Goal: Transaction & Acquisition: Obtain resource

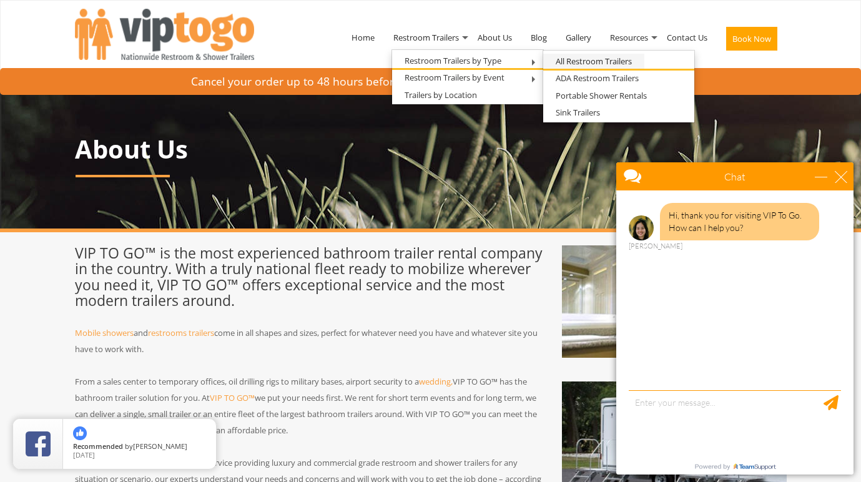
click at [602, 61] on link "All Restroom Trailers" at bounding box center [593, 62] width 101 height 16
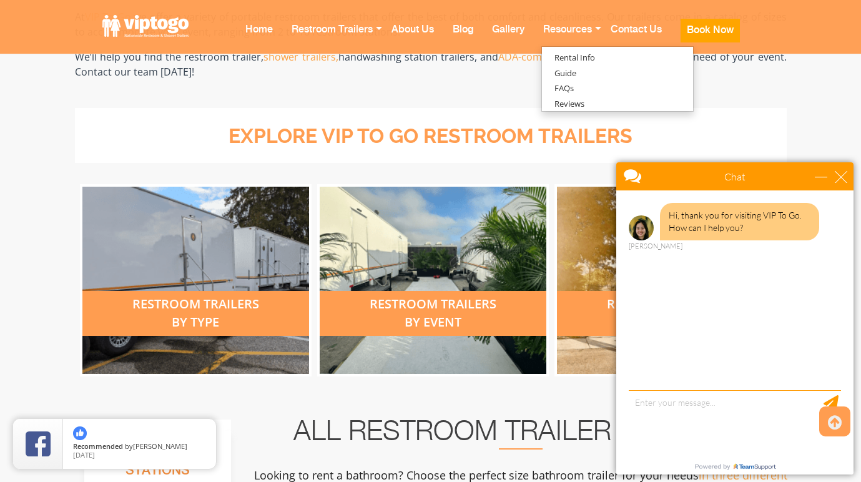
scroll to position [447, 0]
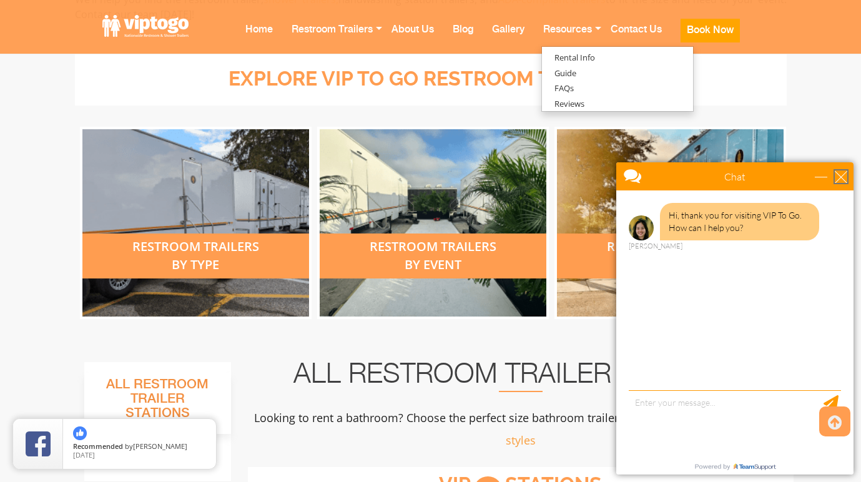
click at [838, 173] on div "close" at bounding box center [840, 176] width 12 height 12
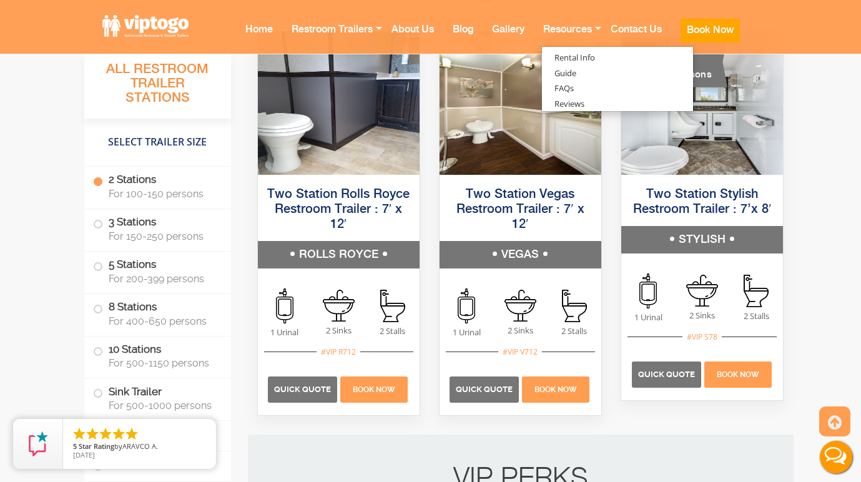
scroll to position [911, 0]
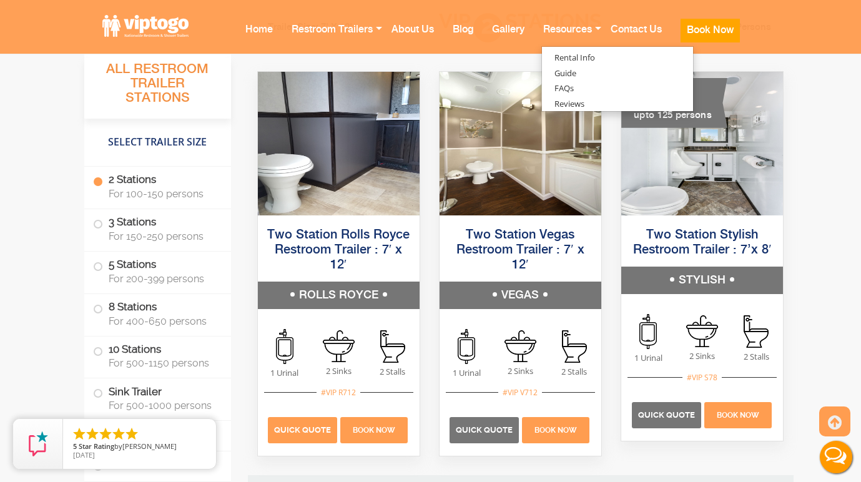
click at [301, 429] on span "Quick Quote" at bounding box center [302, 429] width 57 height 9
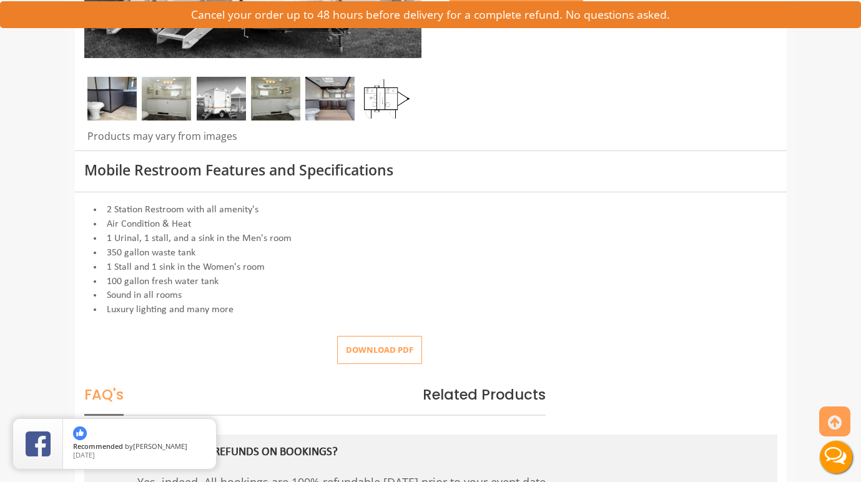
scroll to position [47, 0]
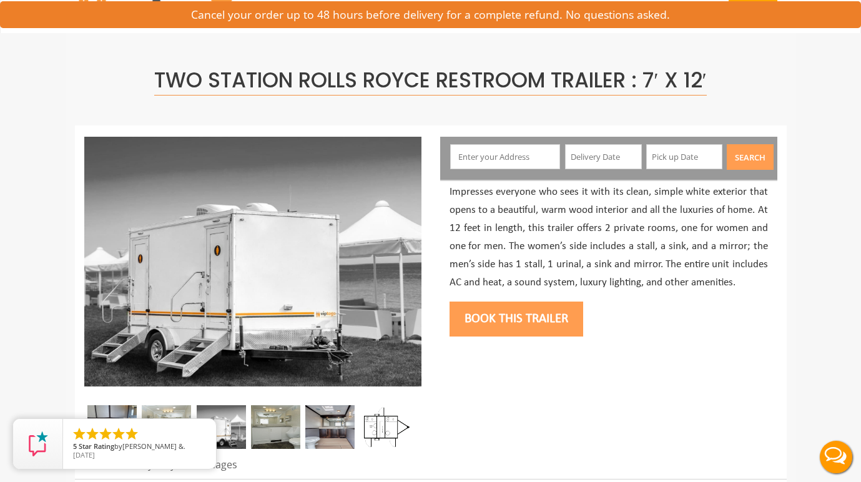
click at [492, 157] on input "text" at bounding box center [505, 156] width 110 height 25
click at [502, 160] on input "text" at bounding box center [505, 156] width 110 height 25
paste input "14 Berkeley Place Montclair, NJ 07042"
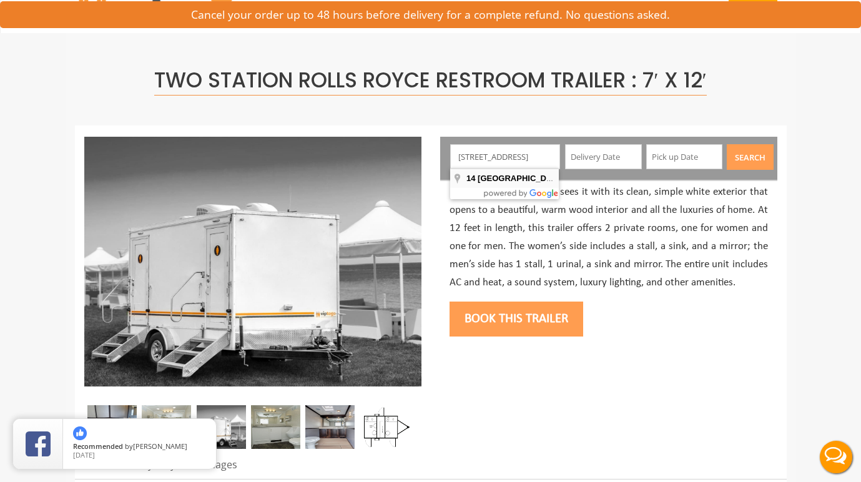
type input "14 Berkeley Place, Montclair, NJ 07042, USA"
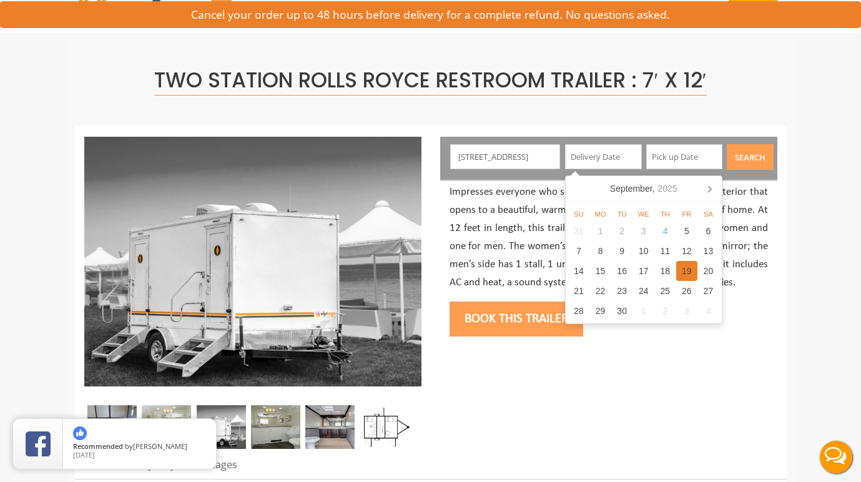
click at [684, 267] on div "19" at bounding box center [687, 271] width 22 height 20
type input "09/19/2025"
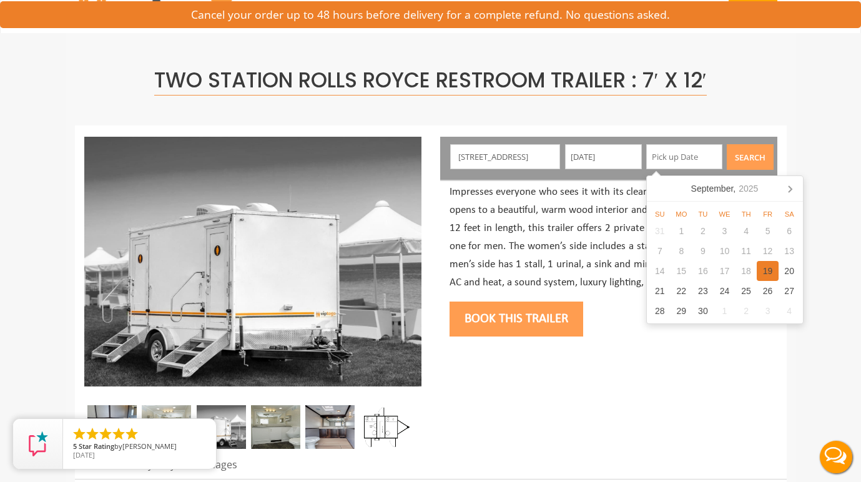
click at [770, 267] on div "19" at bounding box center [767, 271] width 22 height 20
type input "09/19/2025"
click at [755, 154] on button "Search" at bounding box center [749, 157] width 47 height 26
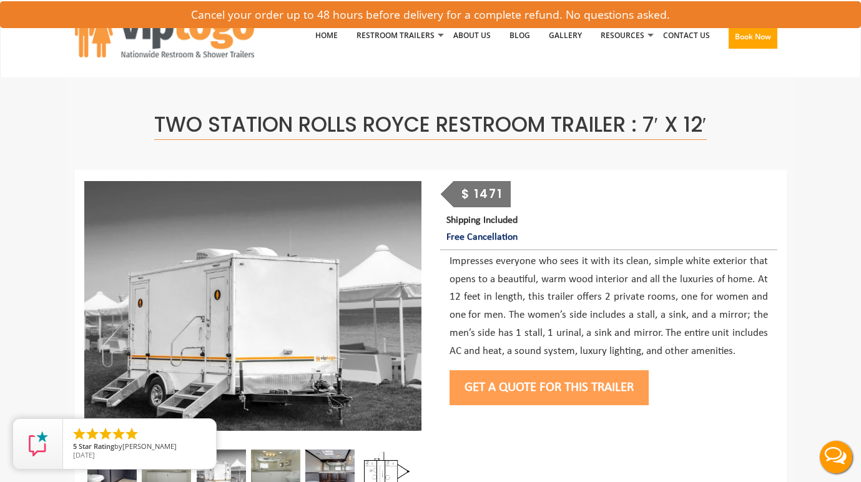
scroll to position [108, 0]
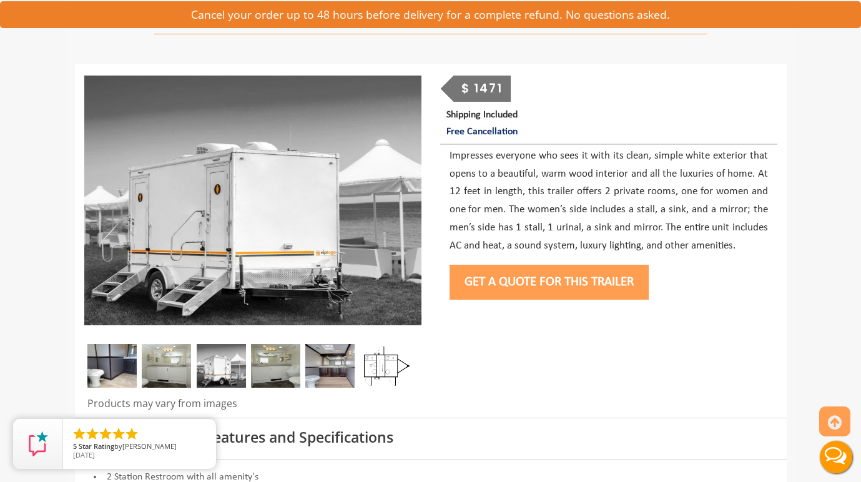
click at [340, 362] on img at bounding box center [329, 366] width 49 height 44
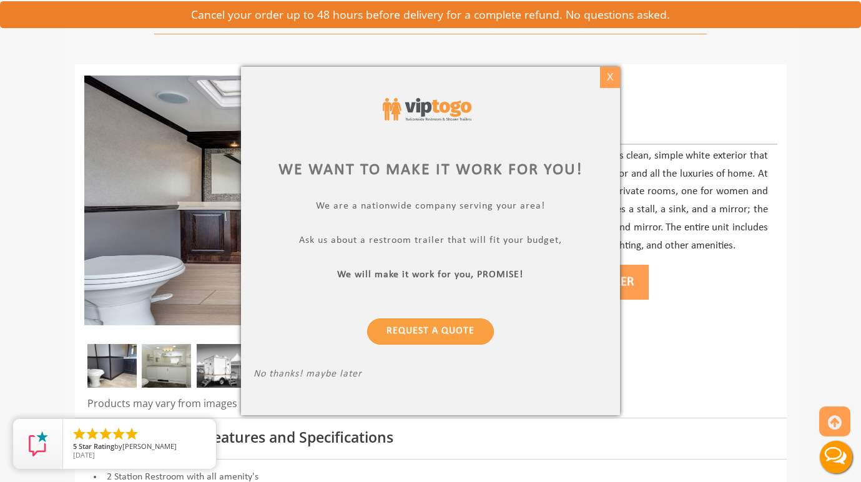
click at [612, 74] on div "X" at bounding box center [609, 77] width 19 height 21
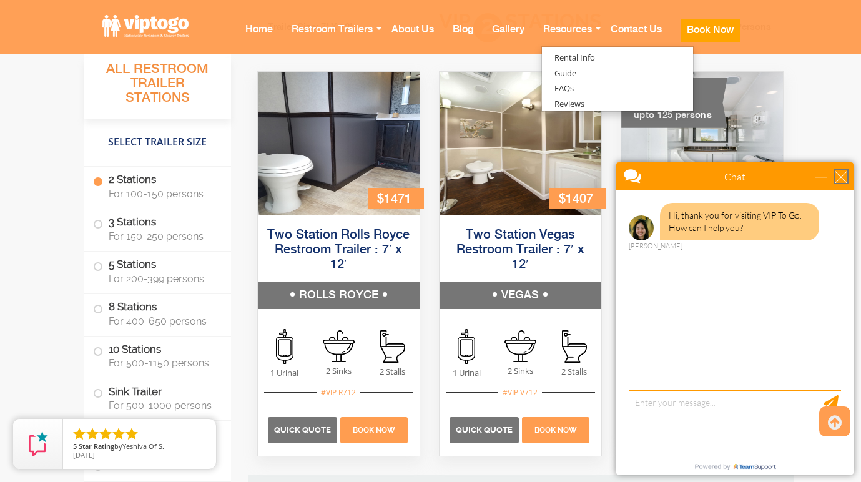
click at [842, 177] on div "close" at bounding box center [840, 176] width 12 height 12
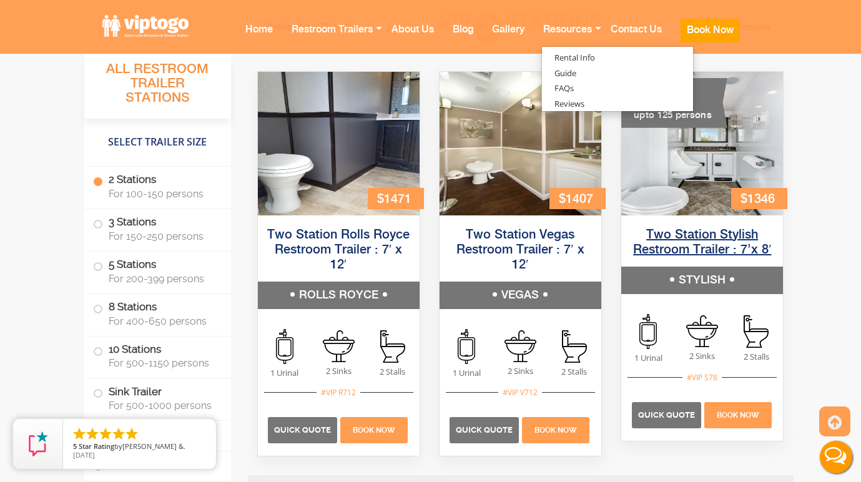
click at [681, 233] on link "Two Station Stylish Restroom Trailer : 7’x 8′" at bounding box center [702, 242] width 138 height 28
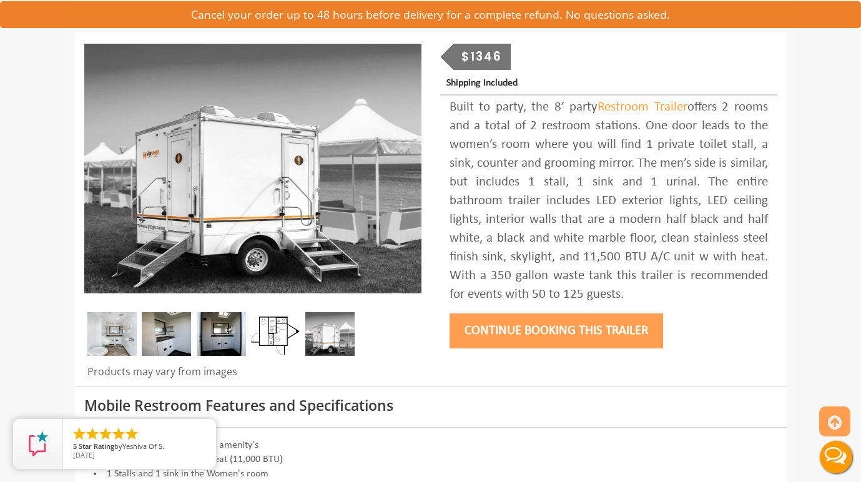
scroll to position [167, 0]
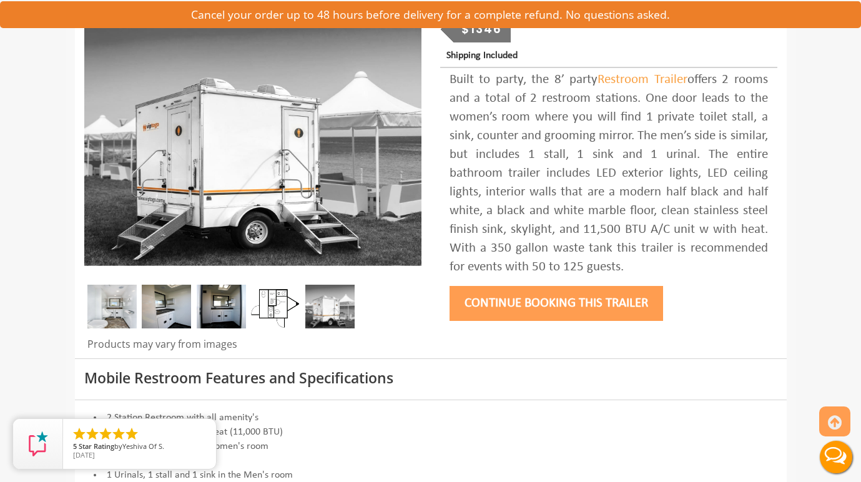
click at [124, 300] on img at bounding box center [111, 307] width 49 height 44
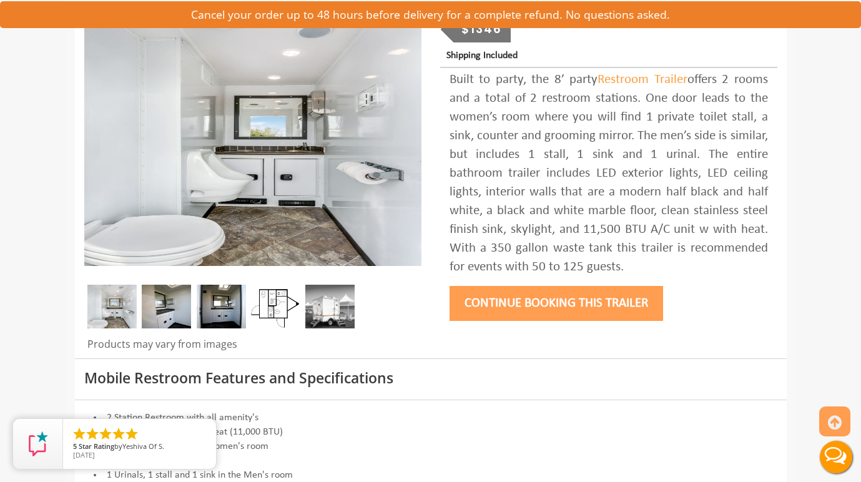
click at [173, 303] on img at bounding box center [166, 307] width 49 height 44
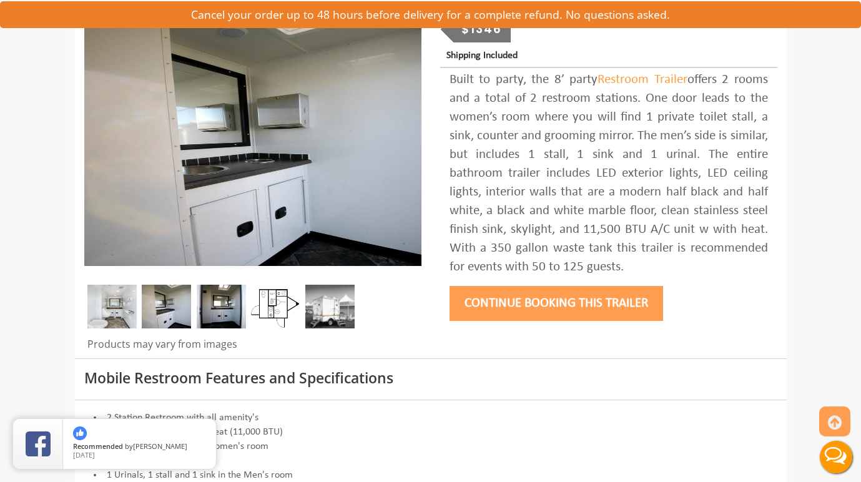
click at [220, 304] on img at bounding box center [221, 307] width 49 height 44
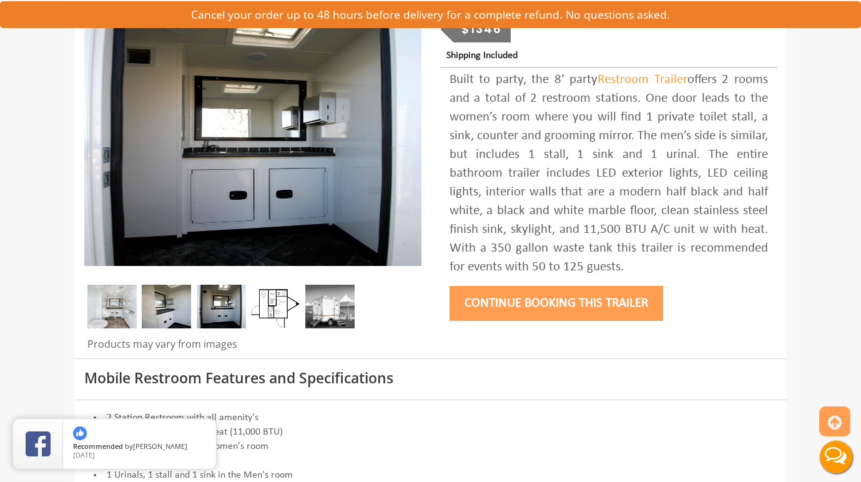
click at [160, 309] on img at bounding box center [166, 307] width 49 height 44
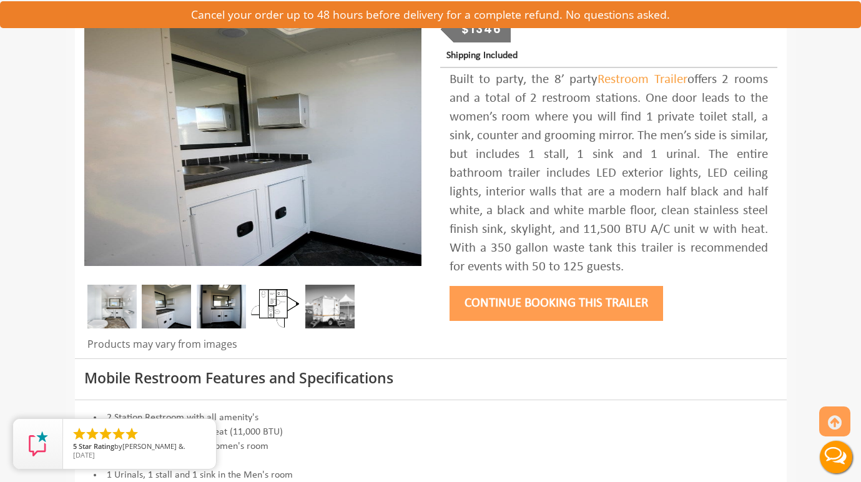
click at [109, 311] on img at bounding box center [111, 307] width 49 height 44
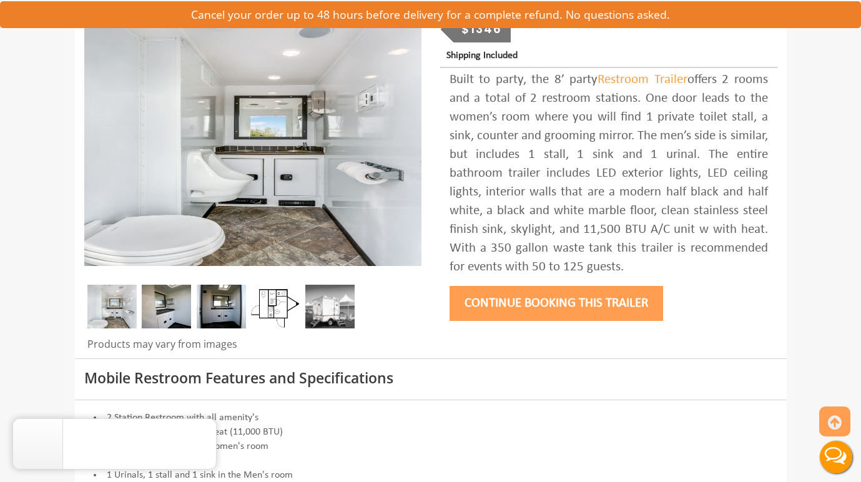
click at [166, 310] on img at bounding box center [166, 307] width 49 height 44
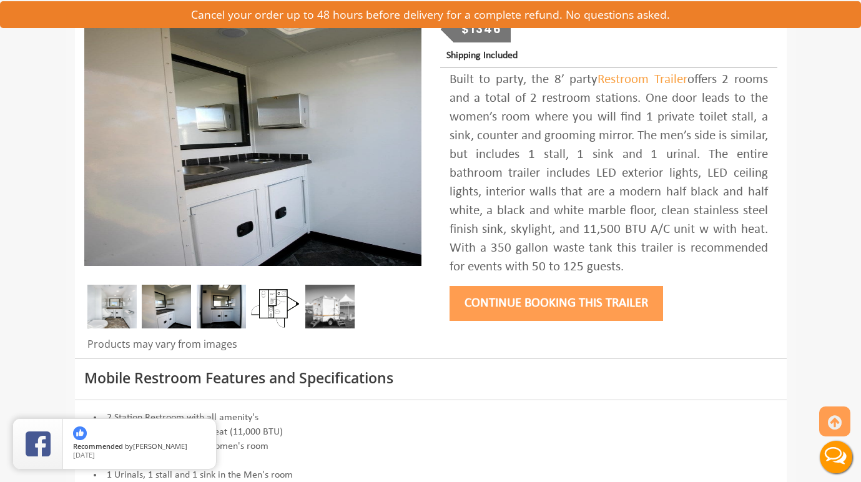
click at [225, 309] on img at bounding box center [221, 307] width 49 height 44
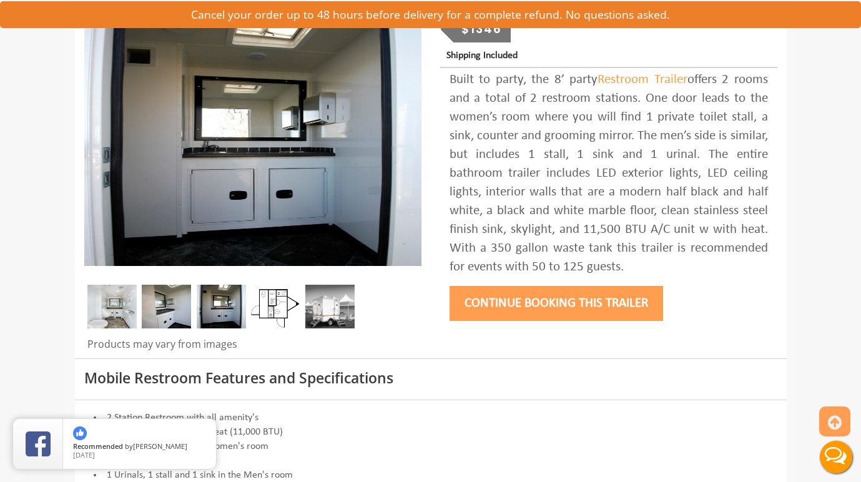
click at [225, 309] on img at bounding box center [221, 307] width 49 height 44
click at [276, 307] on img at bounding box center [275, 307] width 49 height 44
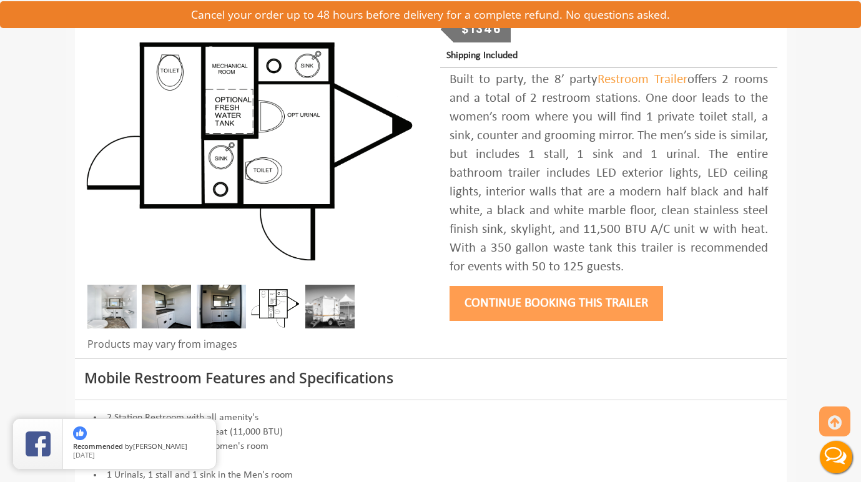
click at [216, 303] on img at bounding box center [221, 307] width 49 height 44
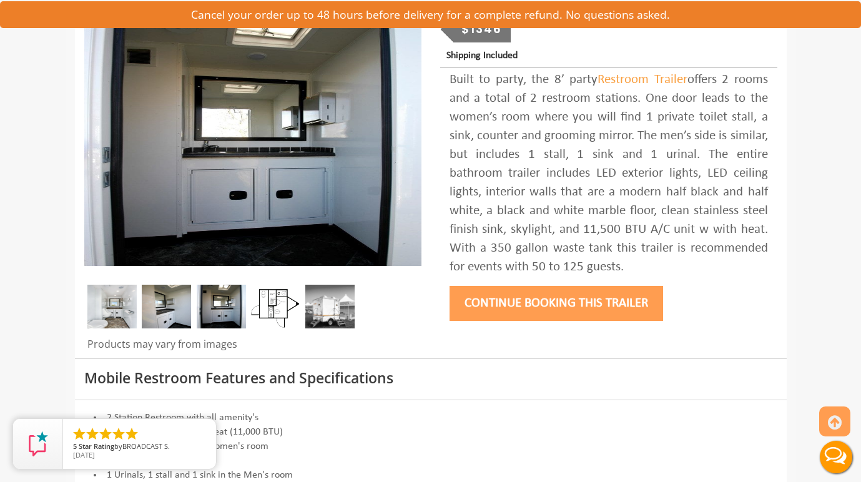
click at [162, 310] on img at bounding box center [166, 307] width 49 height 44
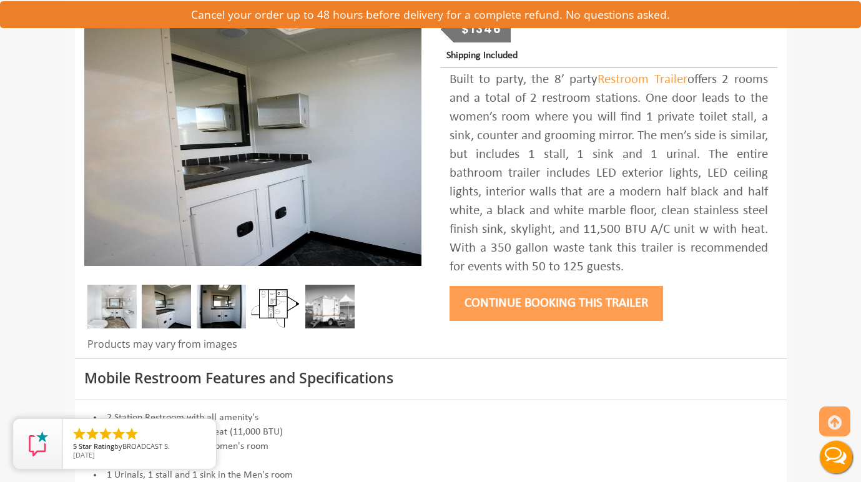
click at [111, 311] on img at bounding box center [111, 307] width 49 height 44
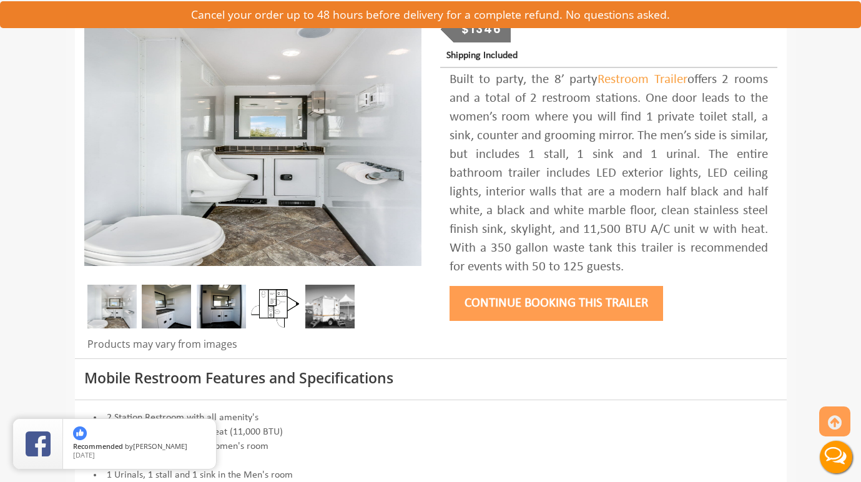
click at [222, 306] on img at bounding box center [221, 307] width 49 height 44
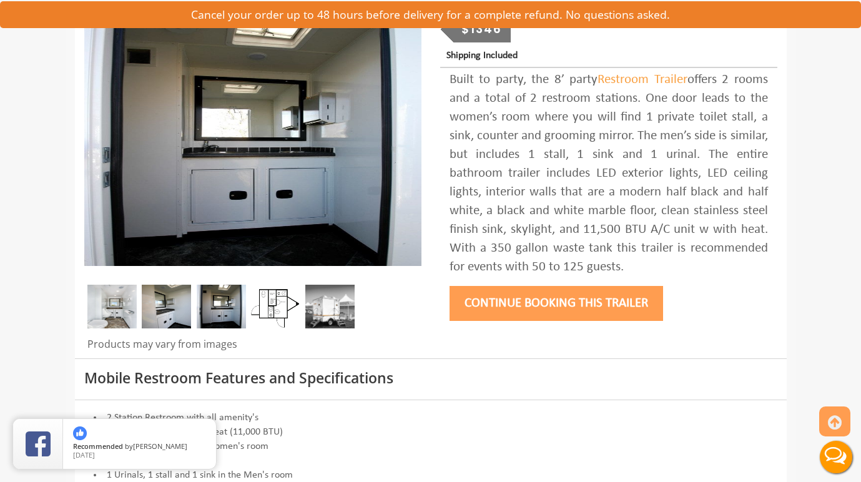
click at [278, 310] on img at bounding box center [275, 307] width 49 height 44
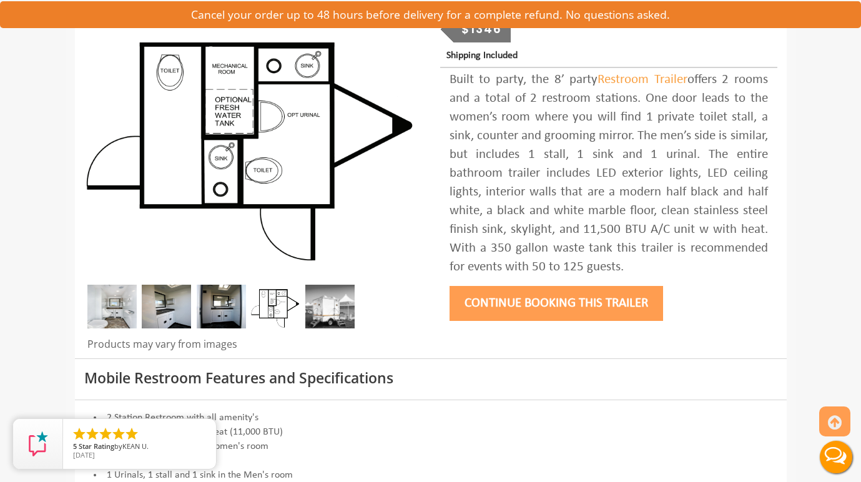
click at [165, 315] on img at bounding box center [166, 307] width 49 height 44
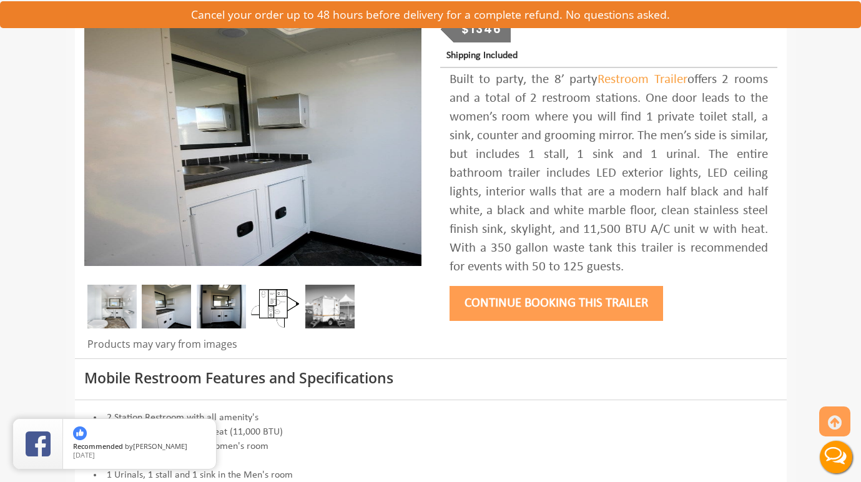
click at [110, 308] on img at bounding box center [111, 307] width 49 height 44
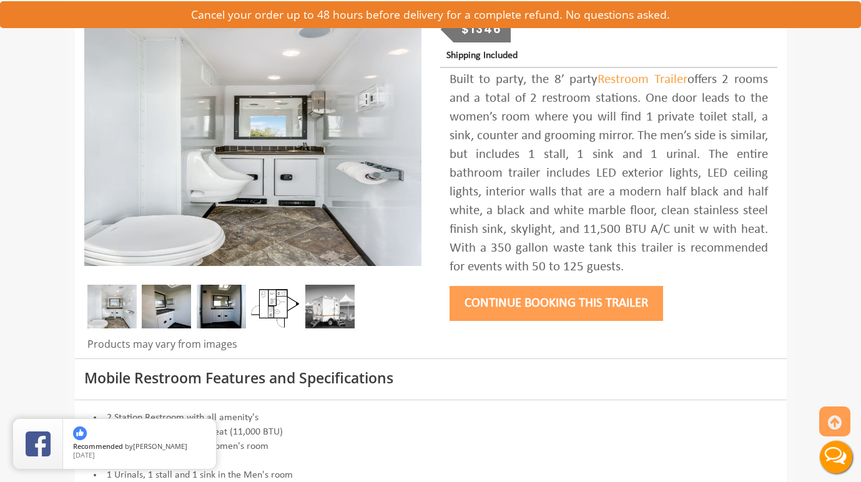
click at [185, 308] on img at bounding box center [166, 307] width 49 height 44
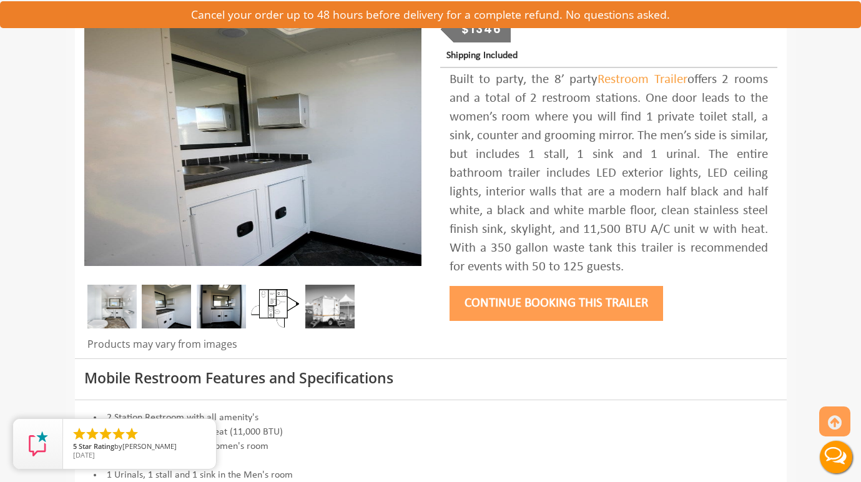
click at [738, 341] on div at bounding box center [430, 182] width 711 height 353
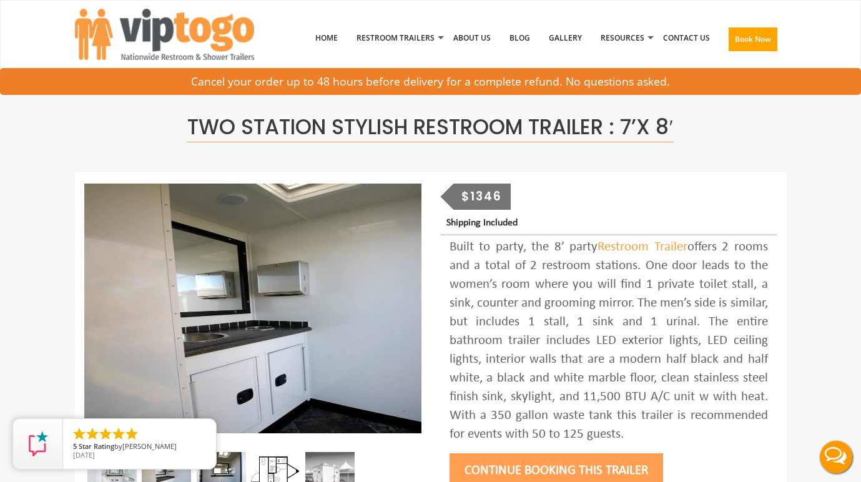
scroll to position [14, 0]
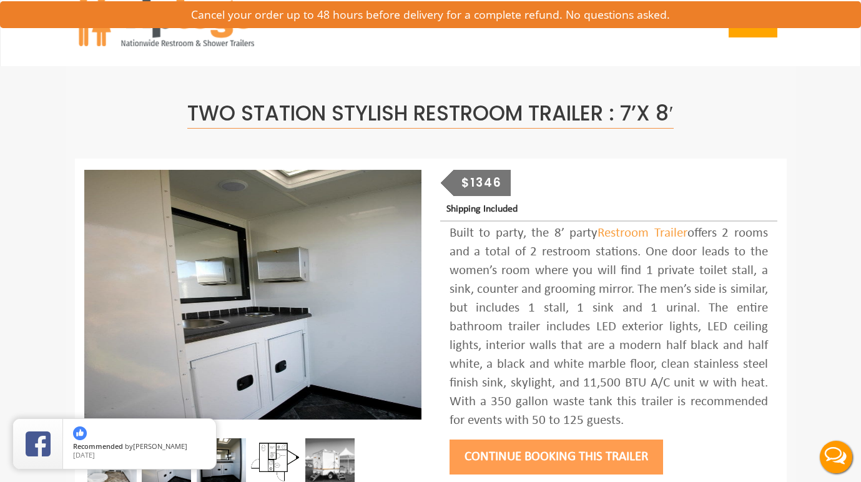
click at [273, 458] on img at bounding box center [275, 460] width 49 height 44
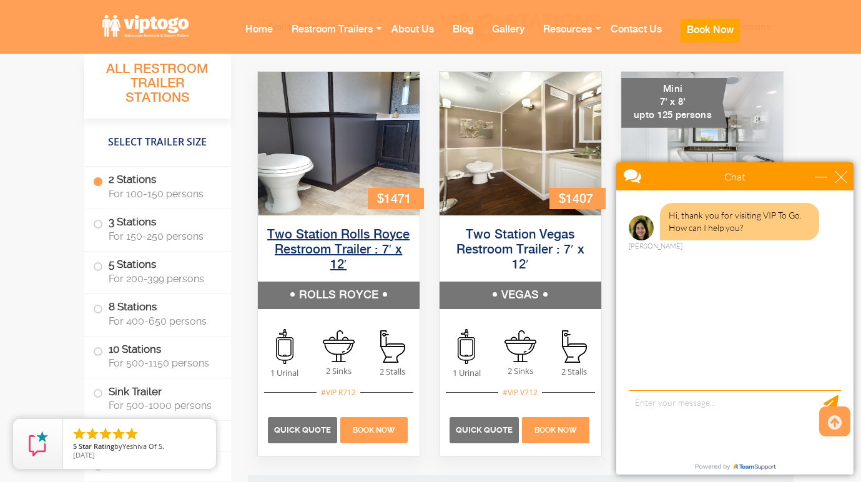
click at [316, 233] on link "Two Station Rolls Royce Restroom Trailer : 7′ x 12′" at bounding box center [338, 249] width 142 height 43
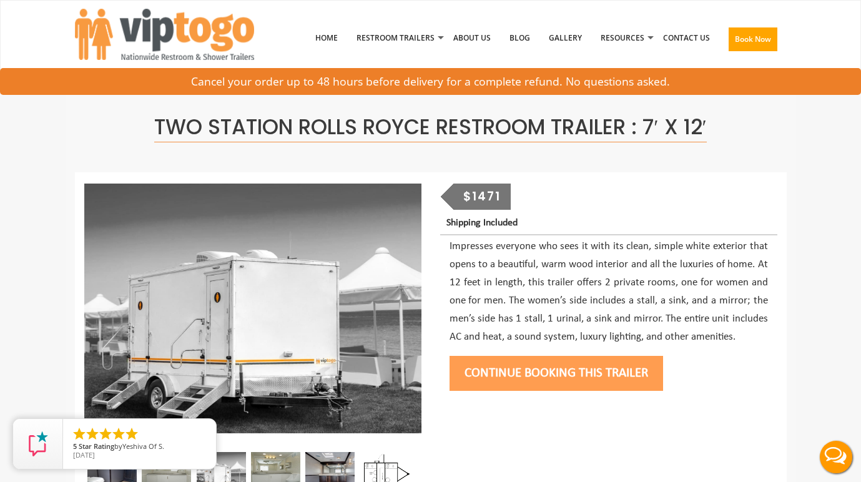
scroll to position [21, 0]
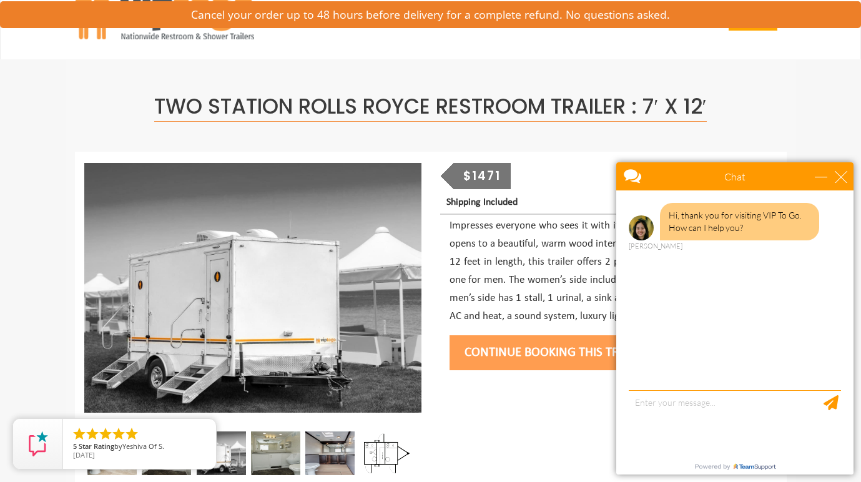
click at [387, 456] on img at bounding box center [384, 453] width 49 height 44
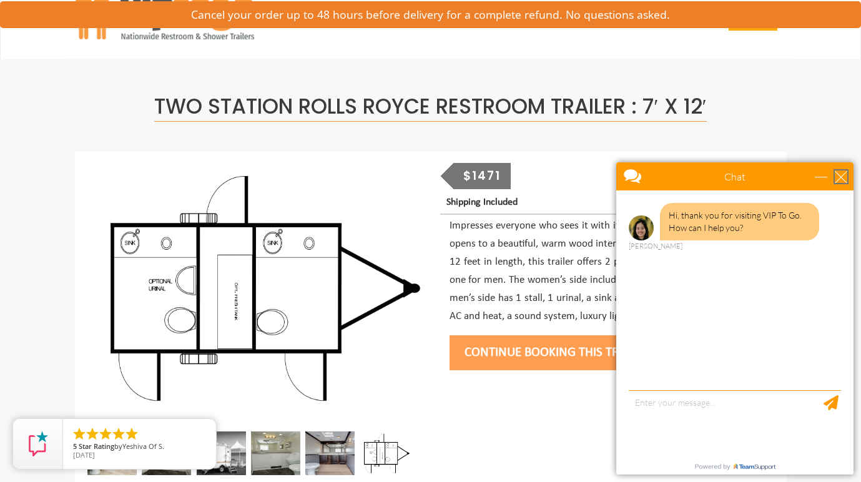
click at [843, 176] on div "close" at bounding box center [840, 176] width 12 height 12
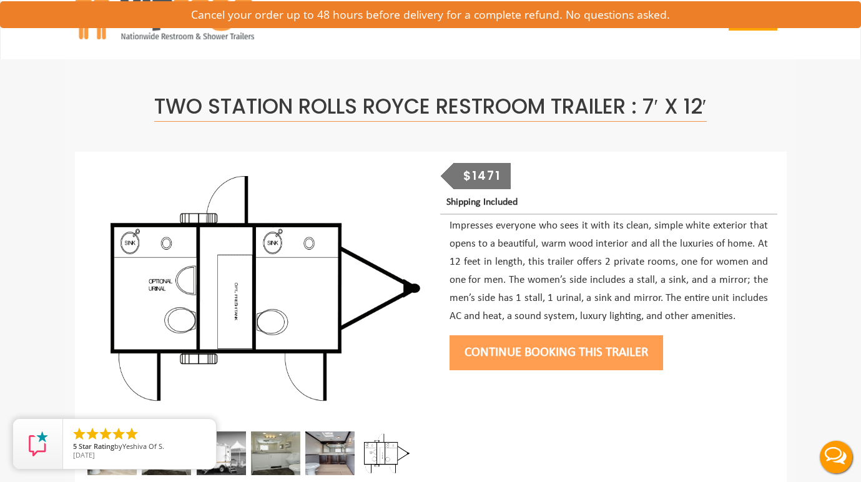
scroll to position [0, 0]
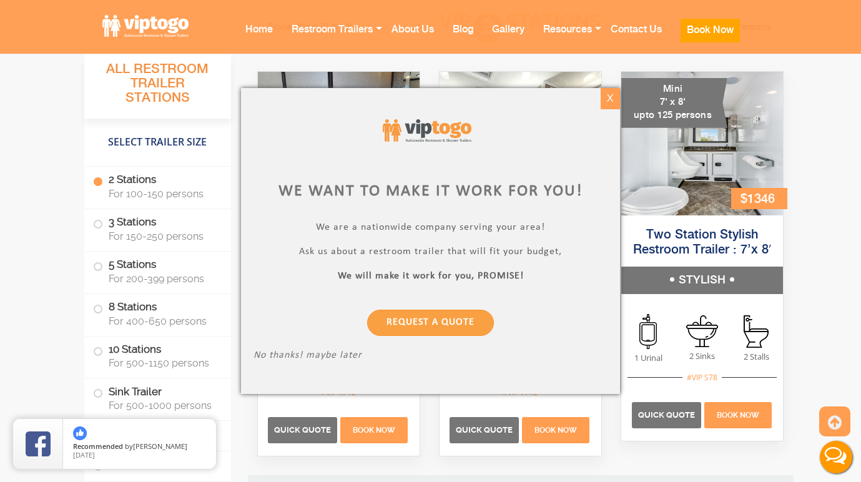
click at [615, 97] on div "X" at bounding box center [609, 98] width 19 height 21
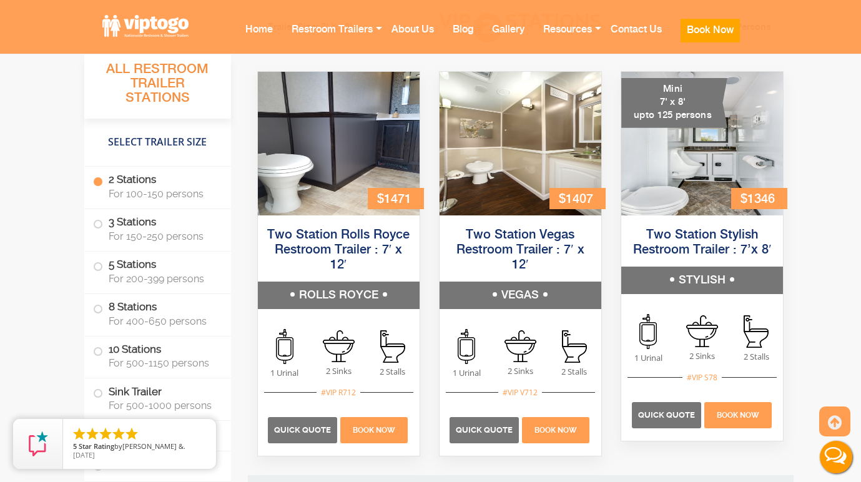
click at [542, 150] on img at bounding box center [520, 144] width 162 height 144
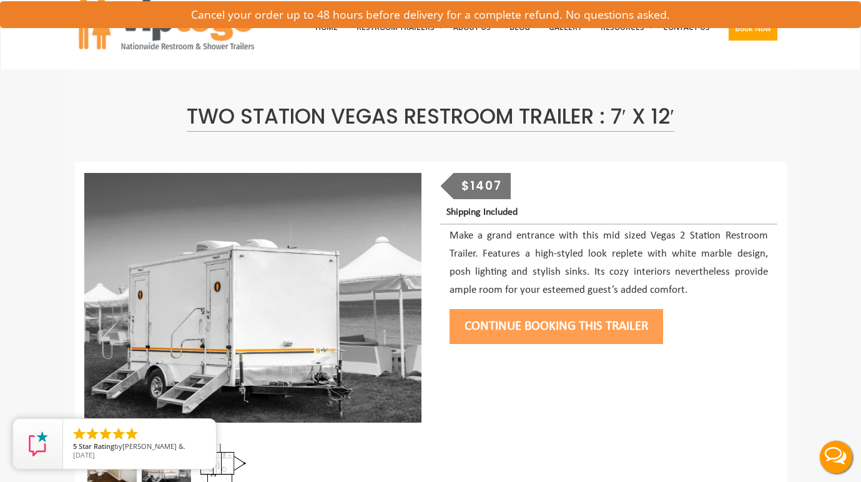
click at [217, 466] on img at bounding box center [221, 463] width 49 height 44
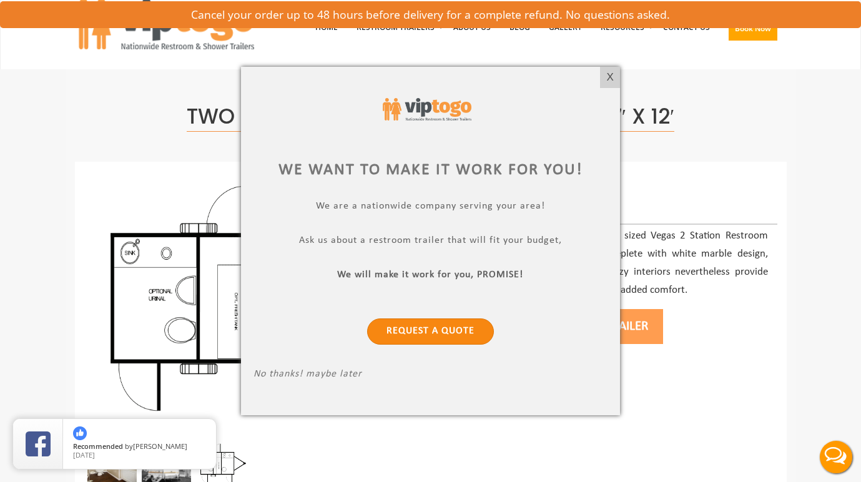
click at [433, 326] on link "Request a Quote" at bounding box center [430, 331] width 127 height 26
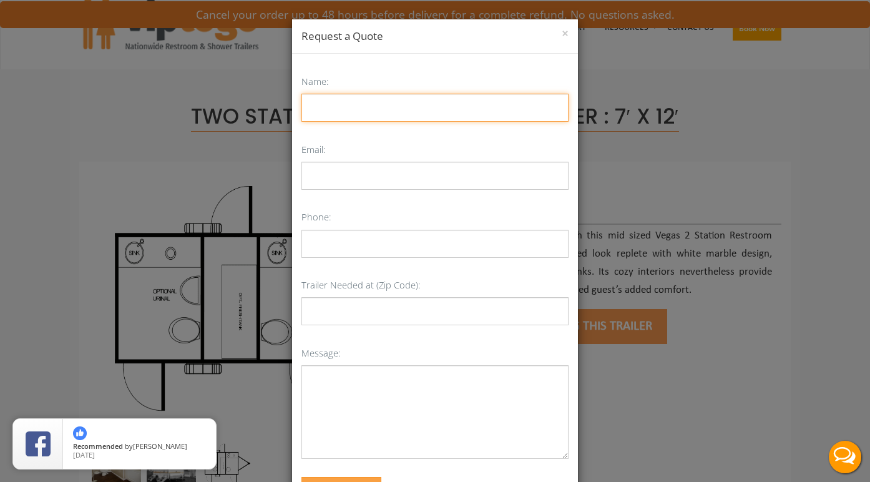
click at [344, 104] on input "Name:" at bounding box center [434, 108] width 267 height 28
click at [355, 106] on input "Name:" at bounding box center [434, 108] width 267 height 28
type input "[PERSON_NAME]"
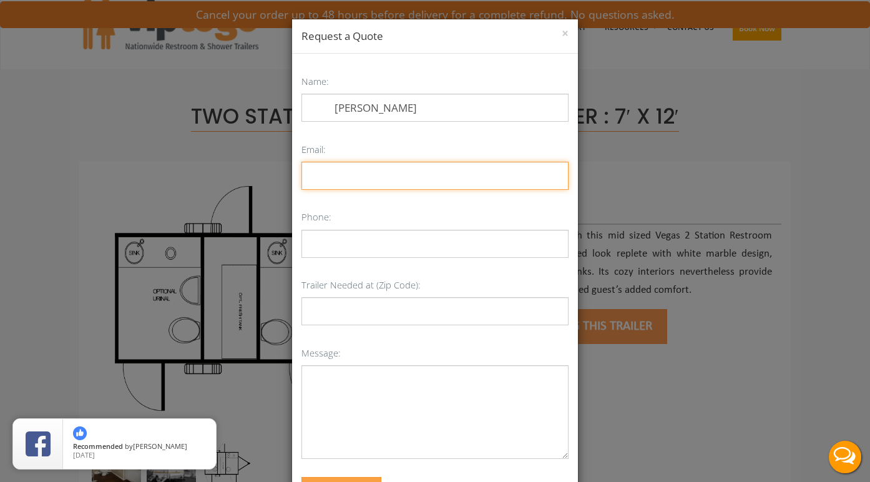
drag, startPoint x: 365, startPoint y: 130, endPoint x: 355, endPoint y: 172, distance: 43.6
click at [355, 172] on input "Email:" at bounding box center [434, 176] width 267 height 28
type input "[EMAIL_ADDRESS][DOMAIN_NAME]"
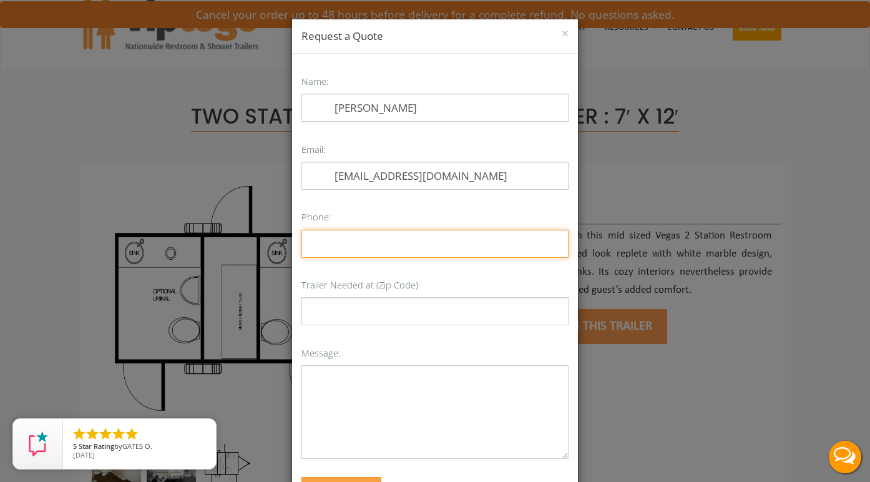
click at [347, 242] on input "Phone:" at bounding box center [434, 244] width 267 height 28
type input "9175231392"
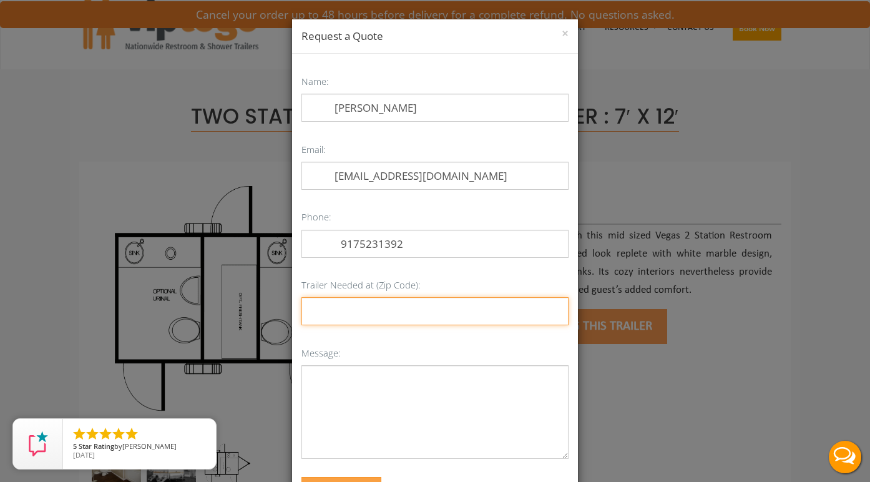
click at [344, 312] on input "Trailer Needed at (Zip Code):" at bounding box center [434, 311] width 267 height 28
type input "07042 and 07079"
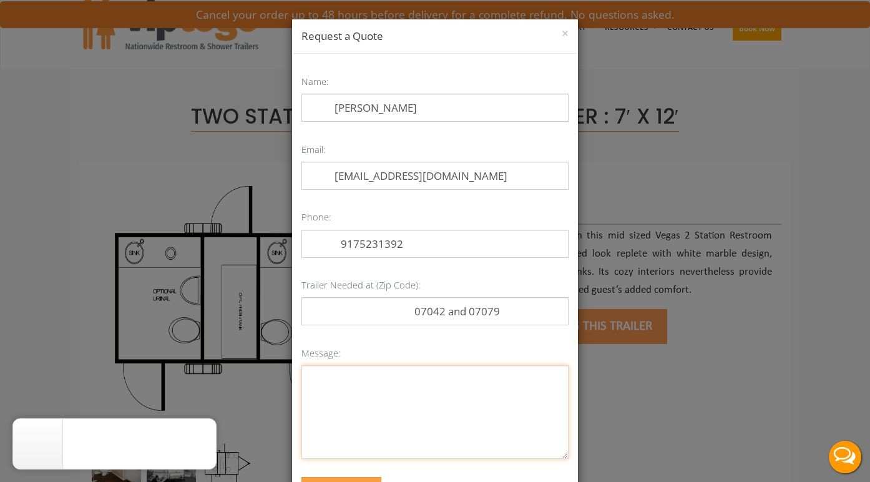
click at [402, 404] on textarea "Message:" at bounding box center [434, 412] width 267 height 94
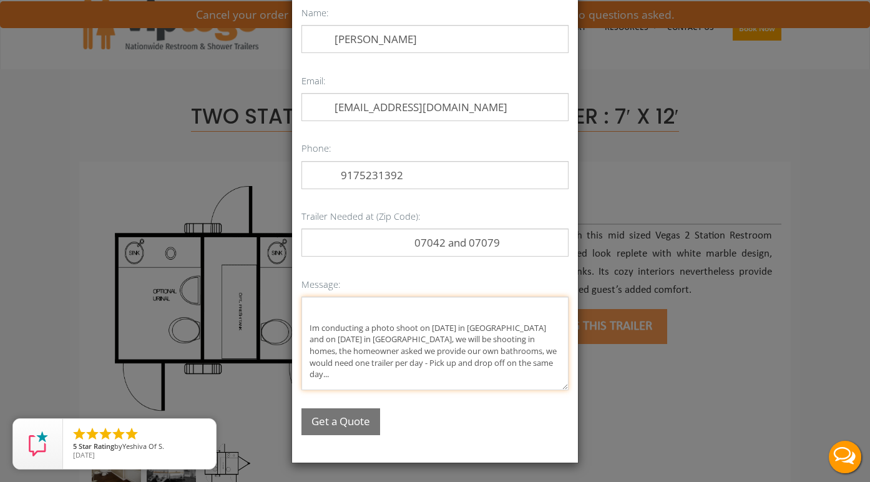
scroll to position [67, 0]
type textarea "Im conducting a photo shoot on september 18th in South orange and on september …"
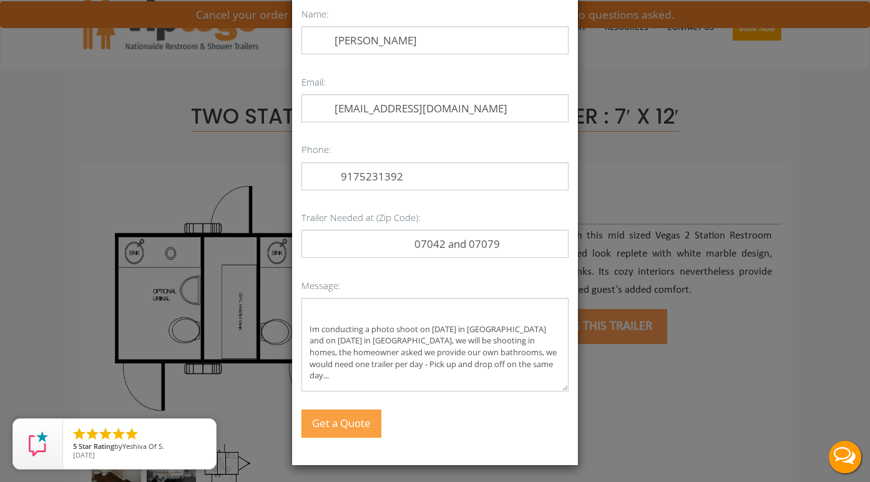
drag, startPoint x: 333, startPoint y: 419, endPoint x: 380, endPoint y: 407, distance: 49.0
click at [333, 419] on button "Get a Quote" at bounding box center [341, 423] width 80 height 28
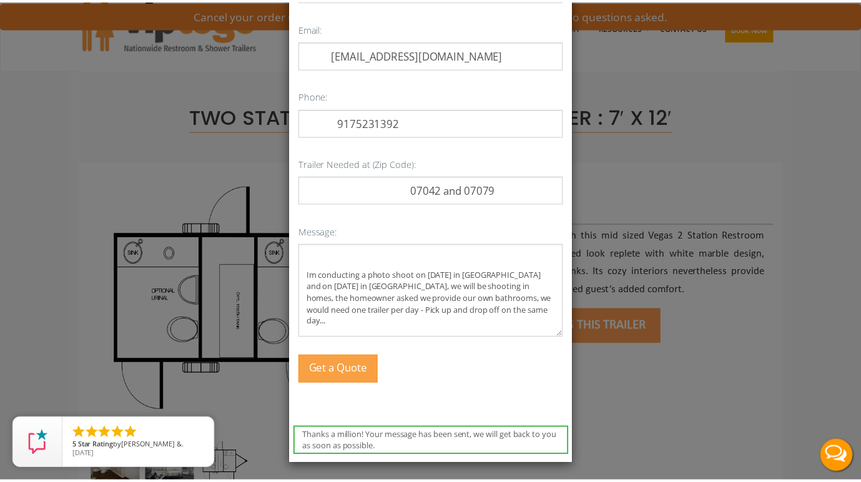
scroll to position [0, 0]
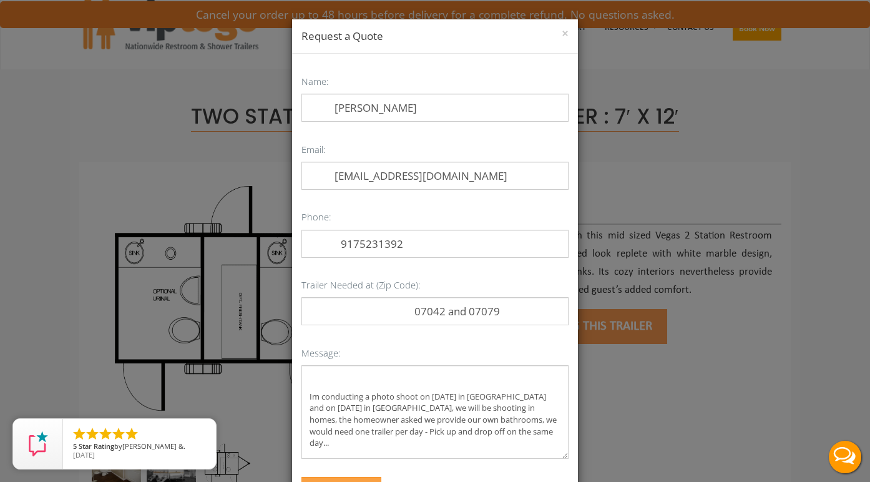
click at [562, 32] on button "×" at bounding box center [565, 33] width 7 height 12
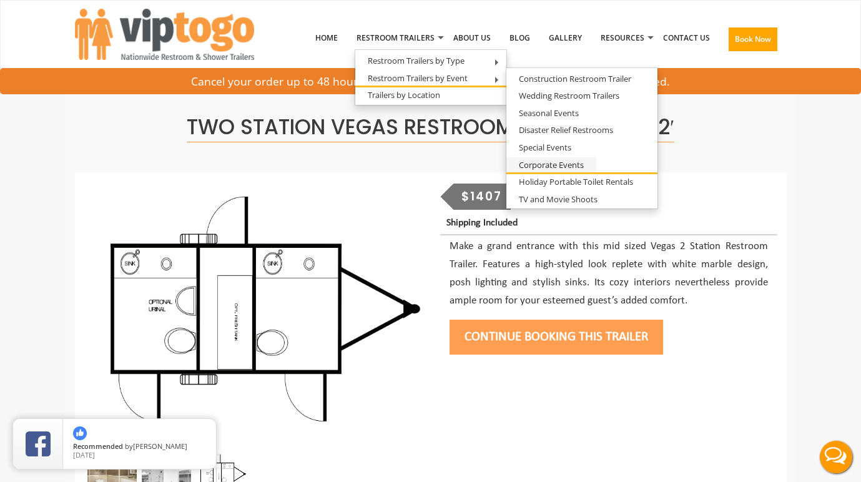
click at [551, 162] on link "Corporate Events" at bounding box center [551, 165] width 90 height 16
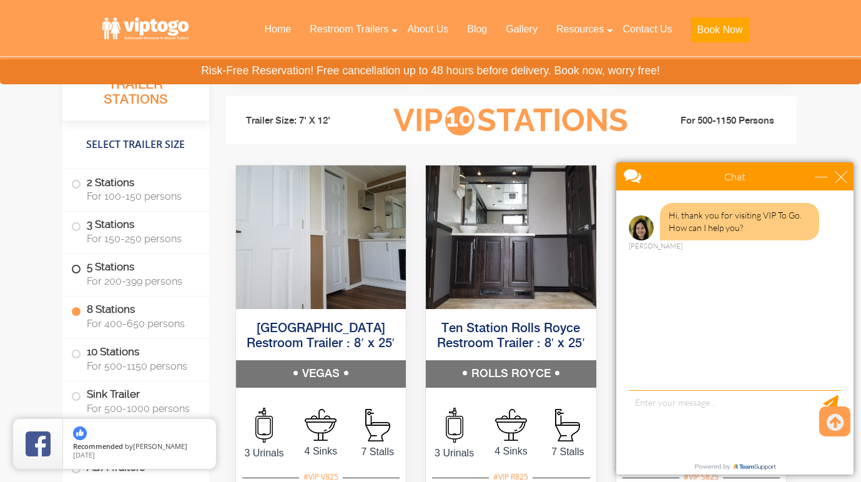
scroll to position [3231, 0]
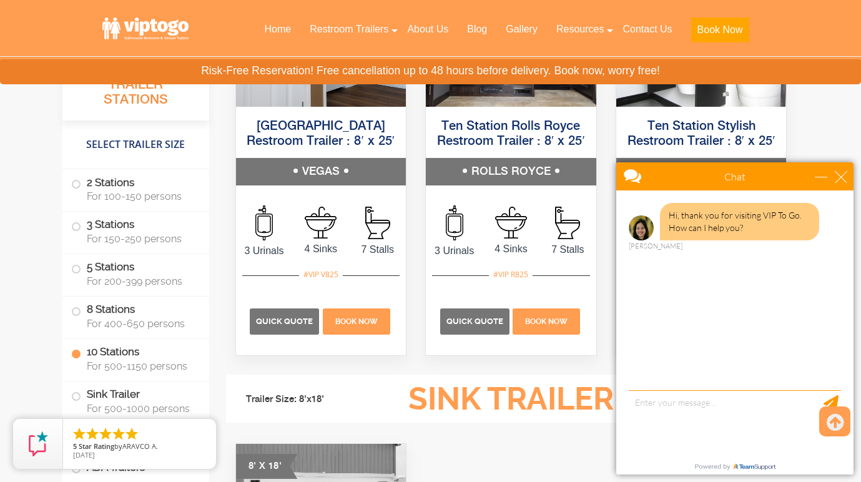
click at [843, 170] on div "Chat" at bounding box center [734, 176] width 237 height 28
